Goal: Find specific page/section: Find specific page/section

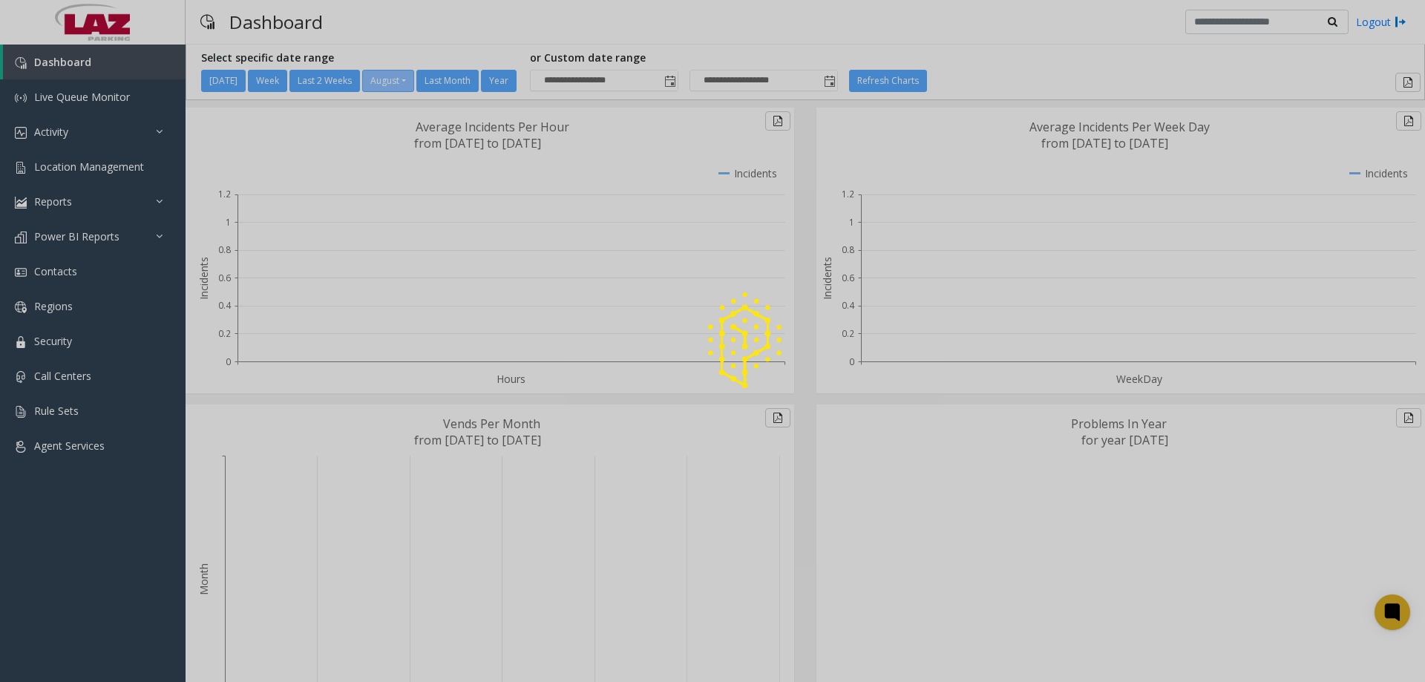
click at [66, 172] on div at bounding box center [712, 341] width 1425 height 682
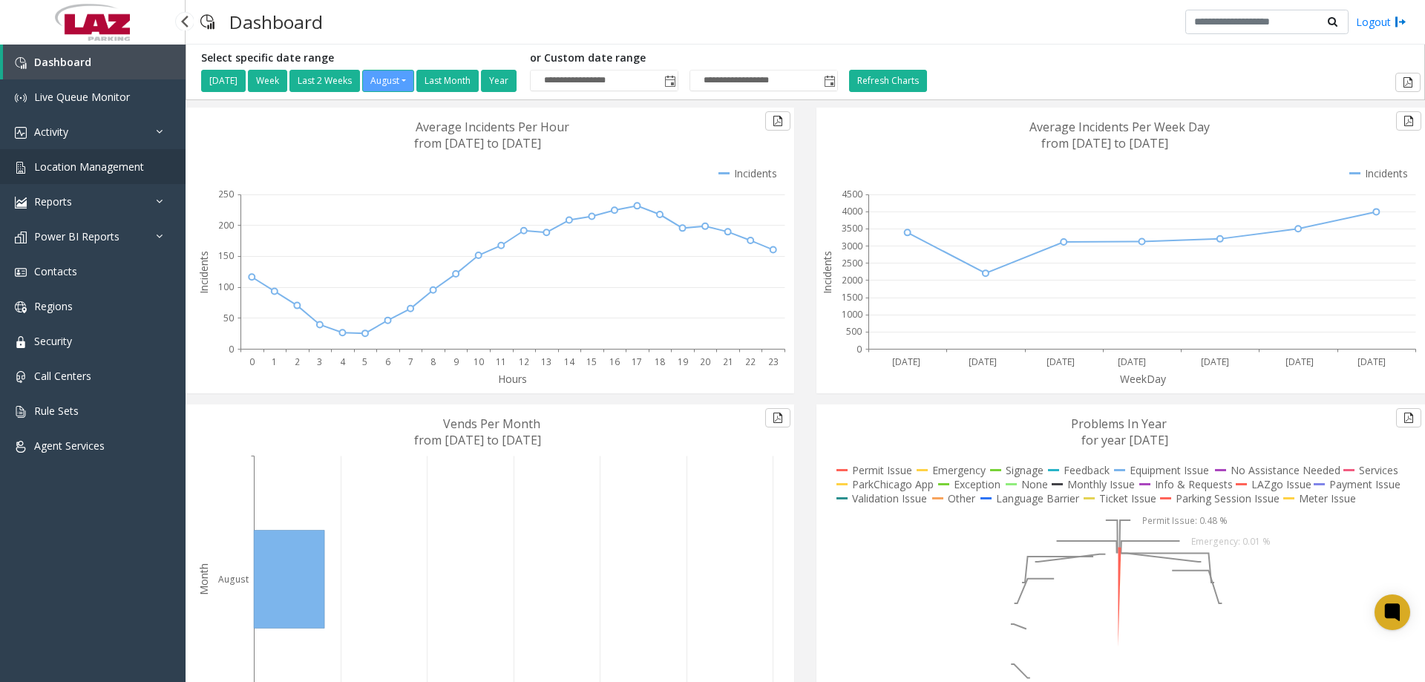
click at [65, 166] on span "Location Management" at bounding box center [89, 167] width 110 height 14
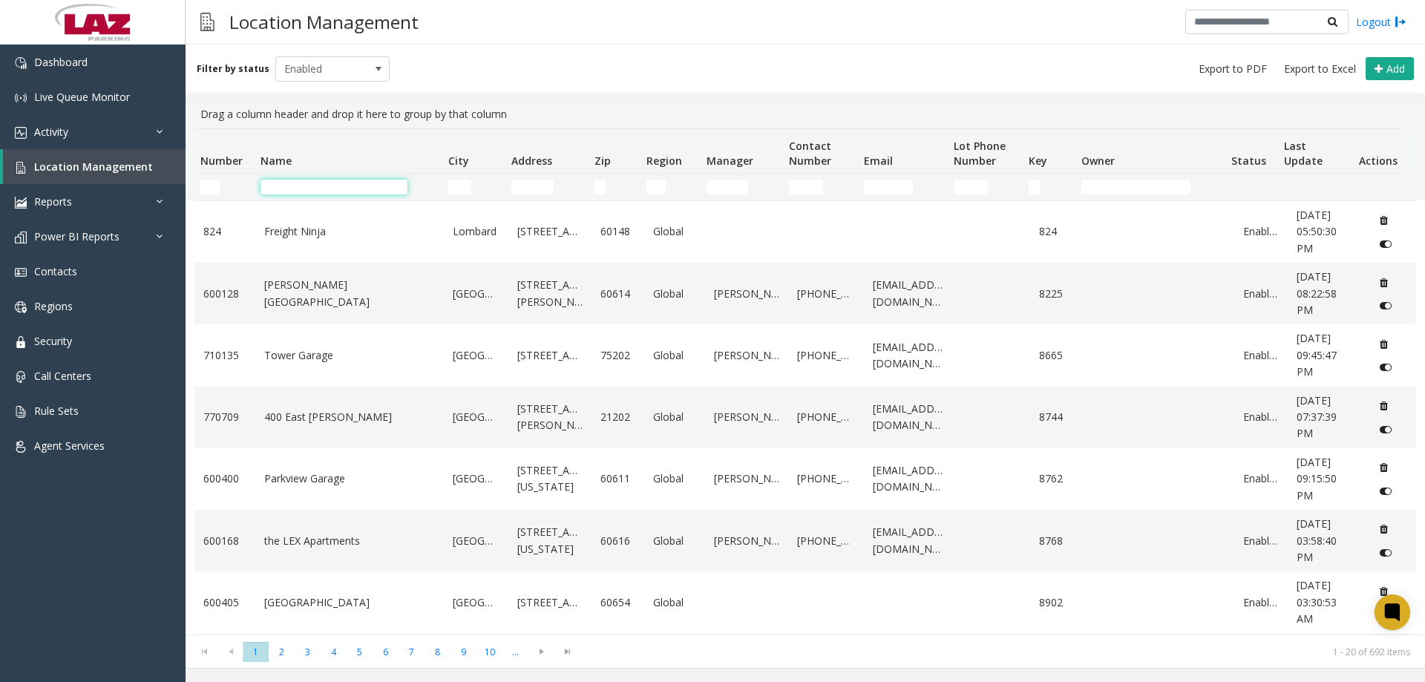
click at [288, 189] on input "Name Filter" at bounding box center [334, 187] width 147 height 15
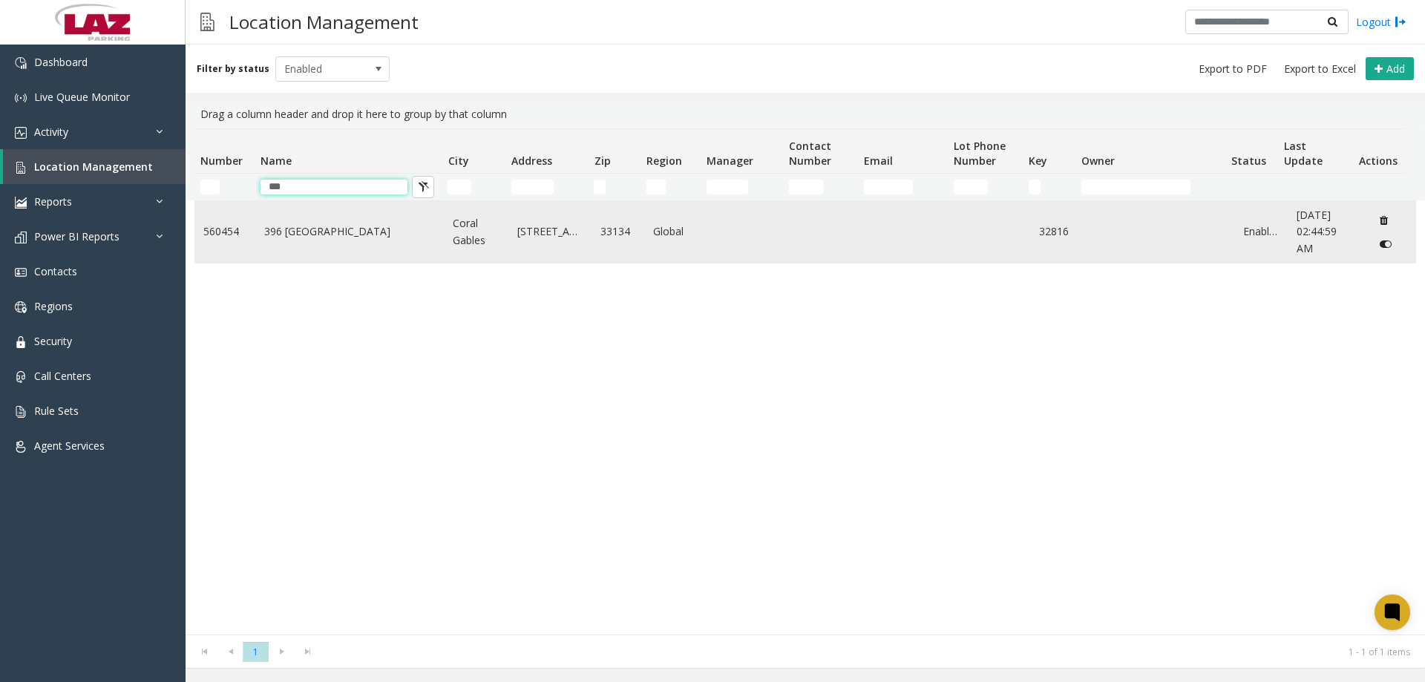
type input "***"
click at [293, 232] on link "396 [GEOGRAPHIC_DATA]" at bounding box center [350, 231] width 172 height 16
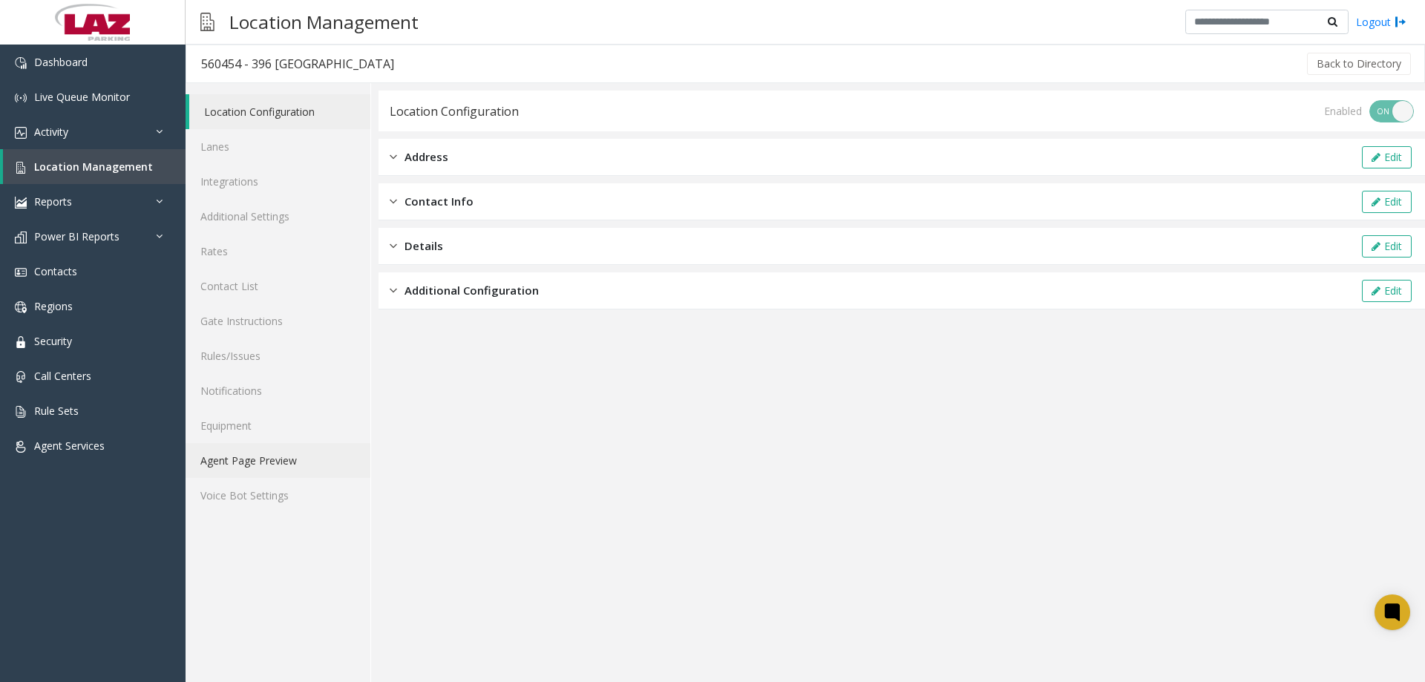
click at [275, 461] on link "Agent Page Preview" at bounding box center [278, 460] width 185 height 35
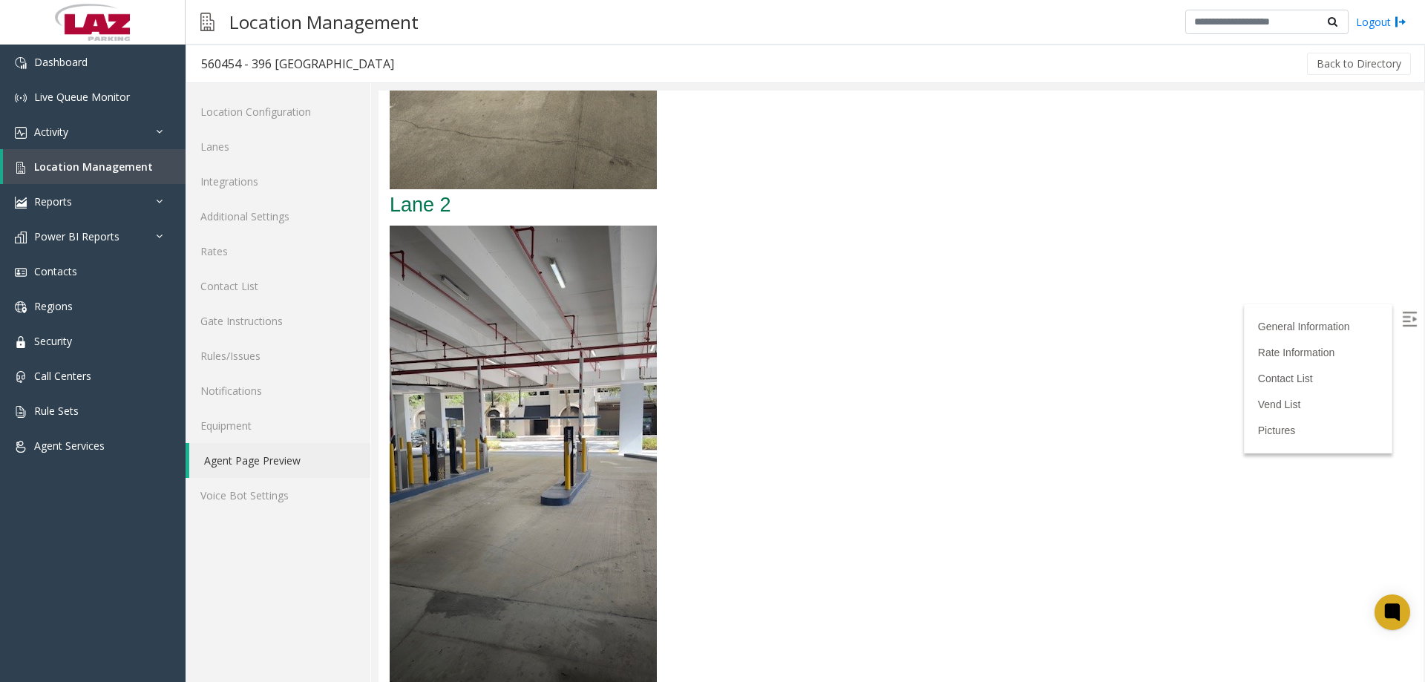
scroll to position [1934, 0]
click at [493, 433] on img at bounding box center [523, 462] width 267 height 475
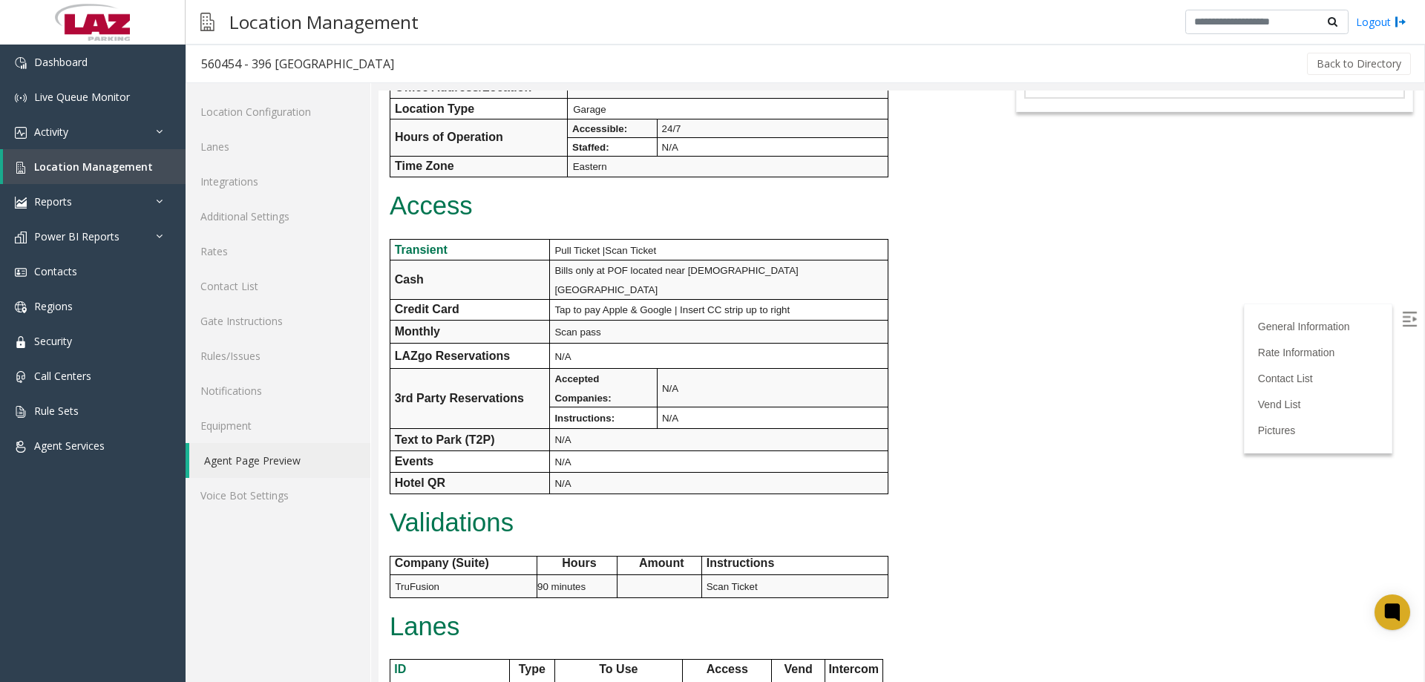
scroll to position [0, 0]
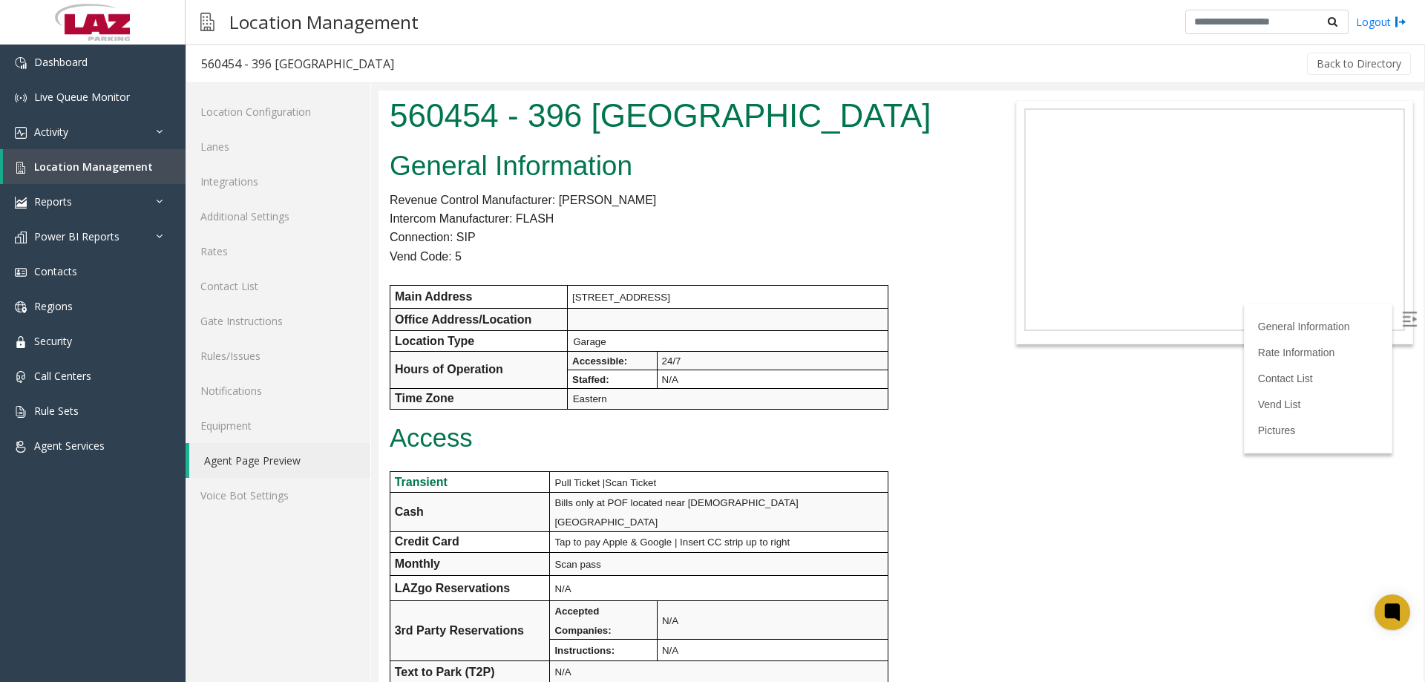
drag, startPoint x: 1417, startPoint y: 615, endPoint x: 1287, endPoint y: 180, distance: 454.1
drag, startPoint x: 884, startPoint y: 76, endPoint x: 875, endPoint y: 70, distance: 10.1
click at [875, 70] on div "Back to Directory" at bounding box center [911, 63] width 1005 height 37
click at [111, 168] on span "Location Management" at bounding box center [93, 167] width 119 height 14
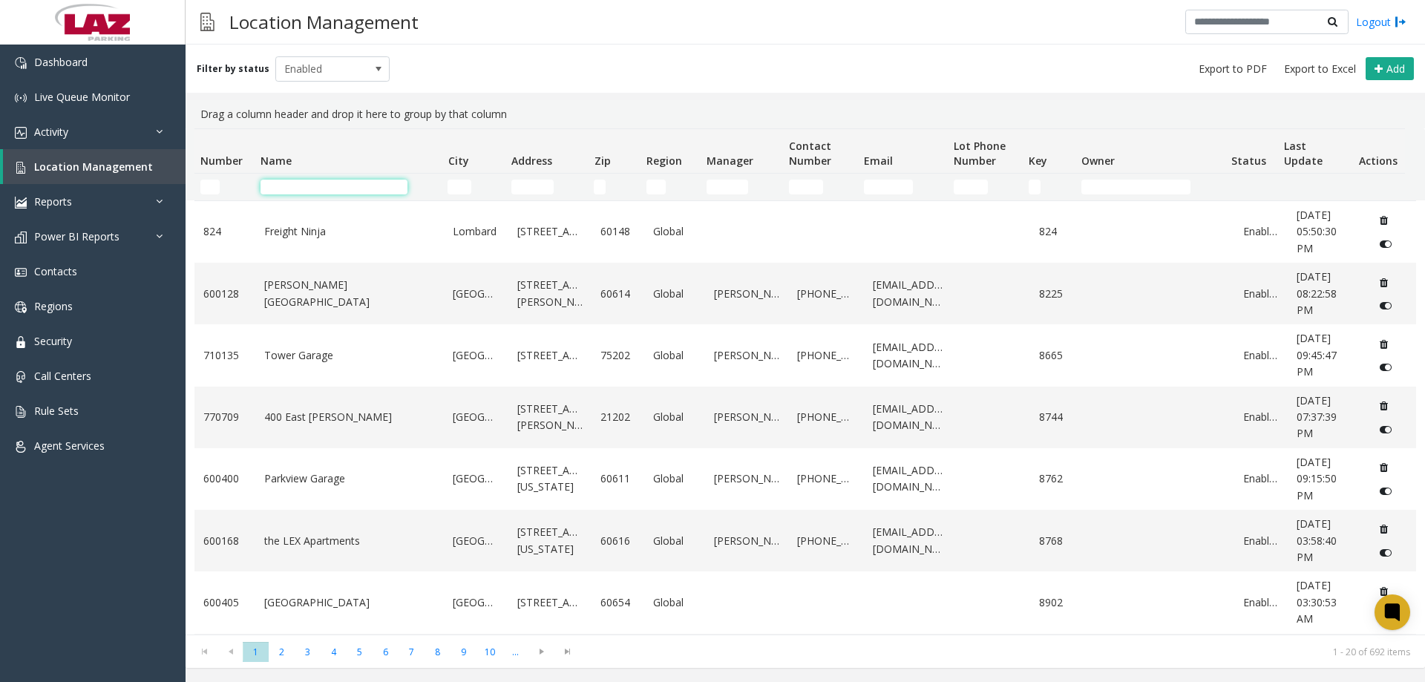
click at [315, 193] on input "Name Filter" at bounding box center [334, 187] width 147 height 15
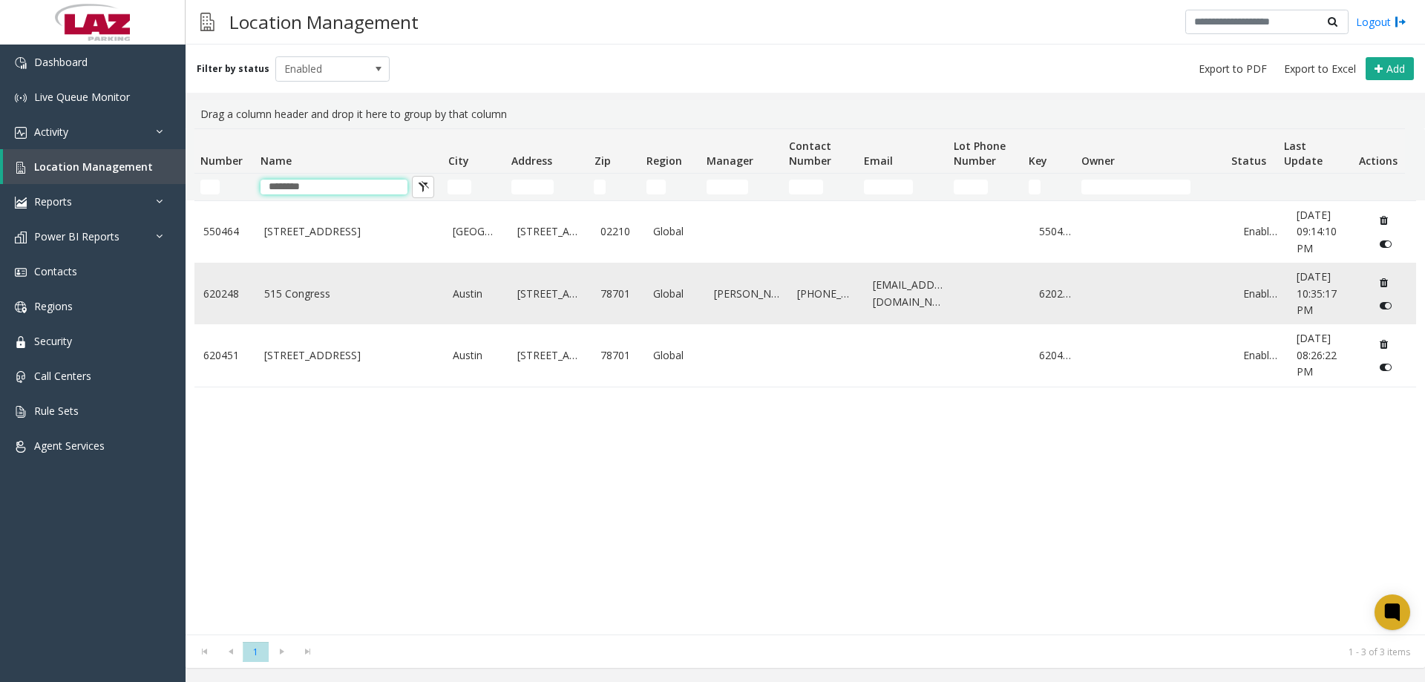
type input "********"
click at [298, 296] on link "515 Congress" at bounding box center [350, 294] width 172 height 16
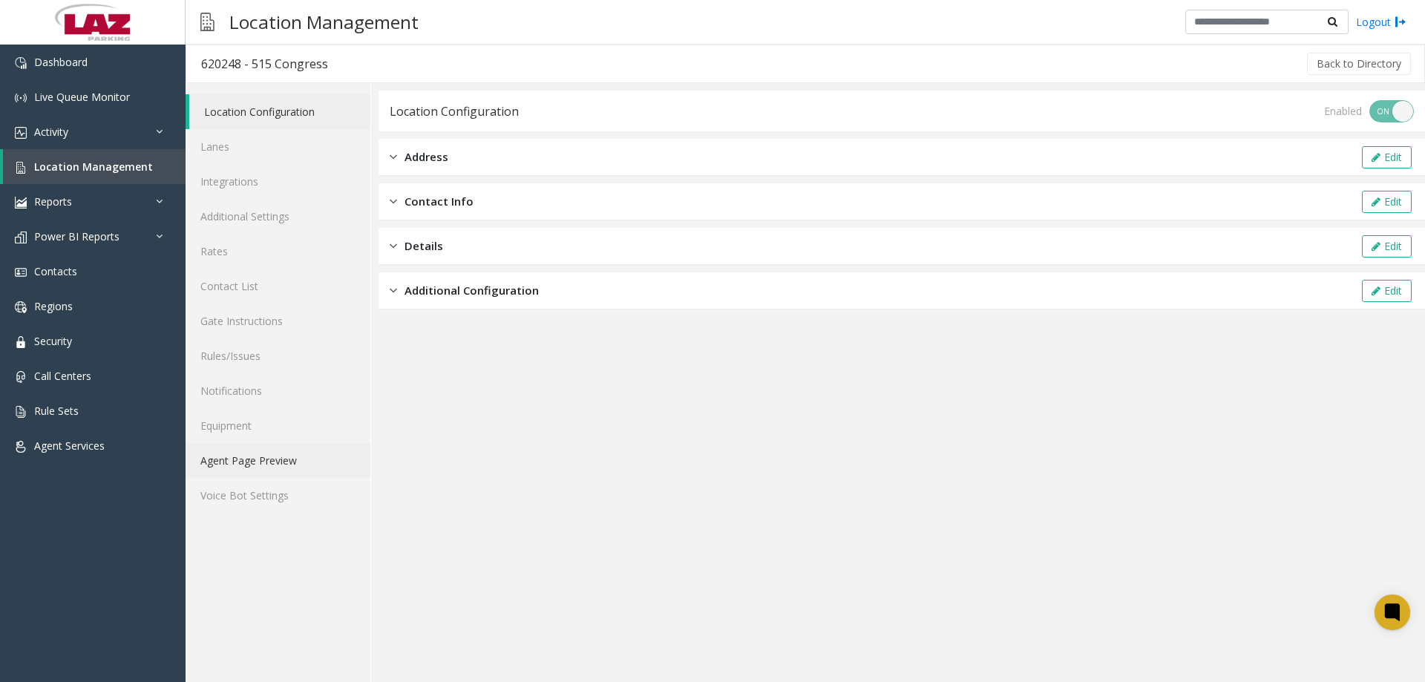
click at [277, 458] on link "Agent Page Preview" at bounding box center [278, 460] width 185 height 35
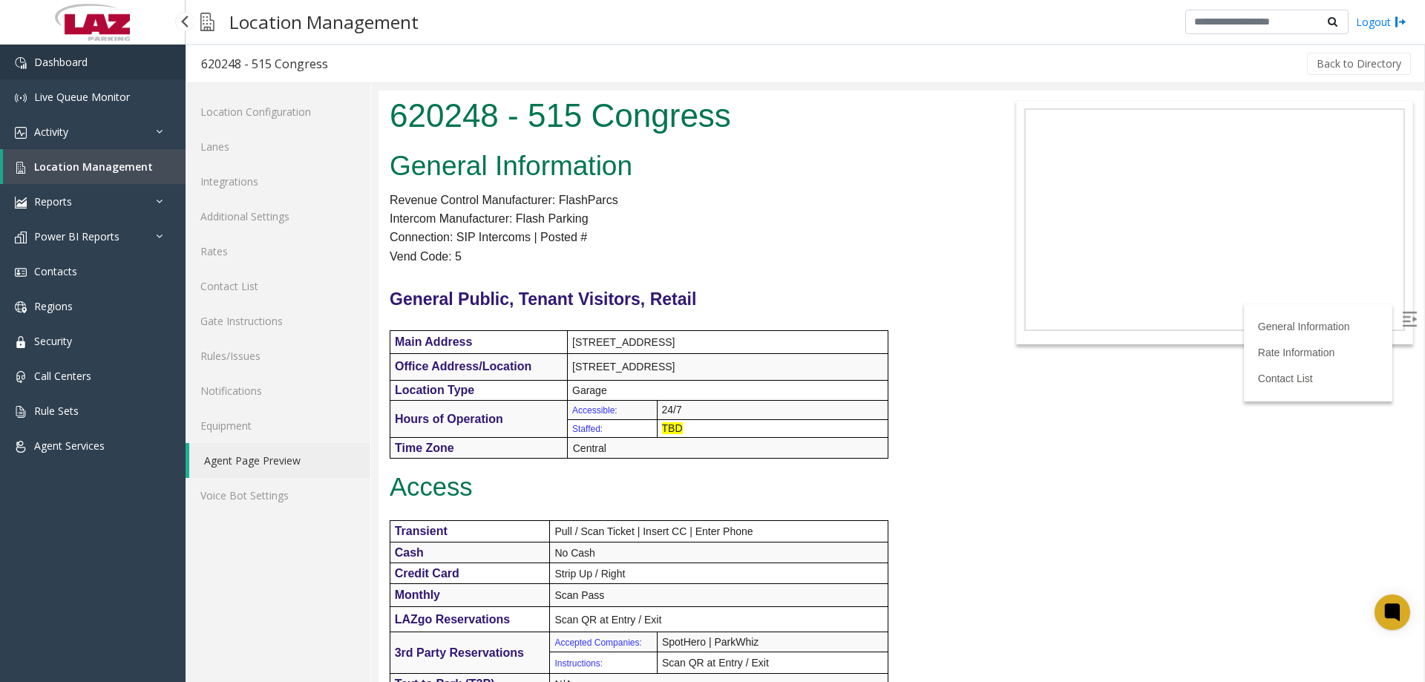
click at [79, 56] on span "Dashboard" at bounding box center [60, 62] width 53 height 14
